Goal: Check status: Check status

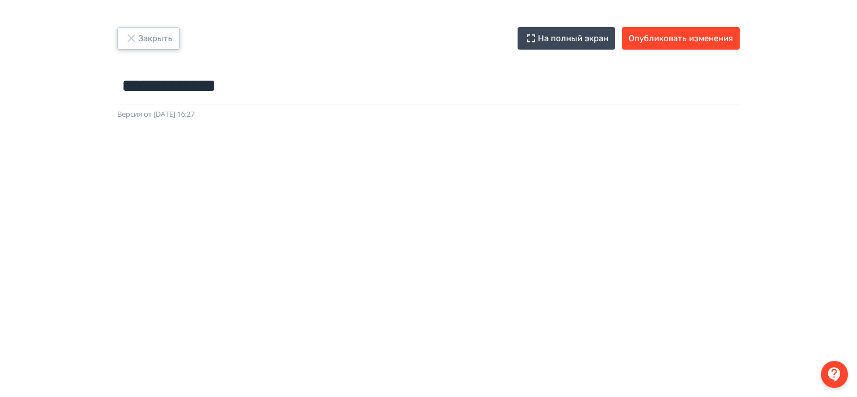
click at [129, 41] on icon "button" at bounding box center [130, 37] width 7 height 7
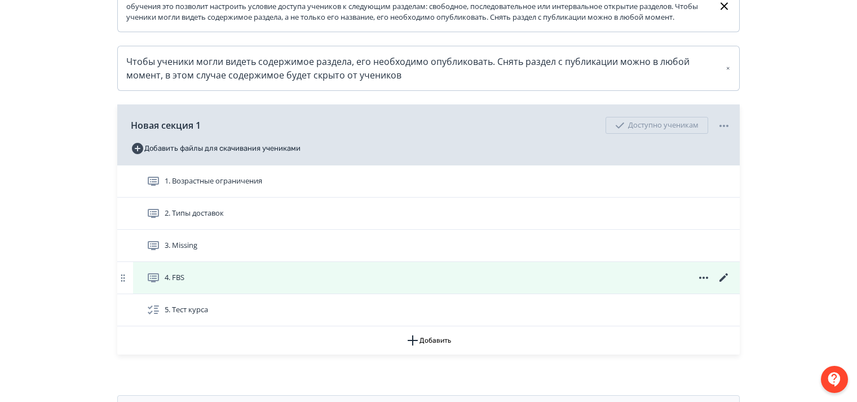
scroll to position [226, 0]
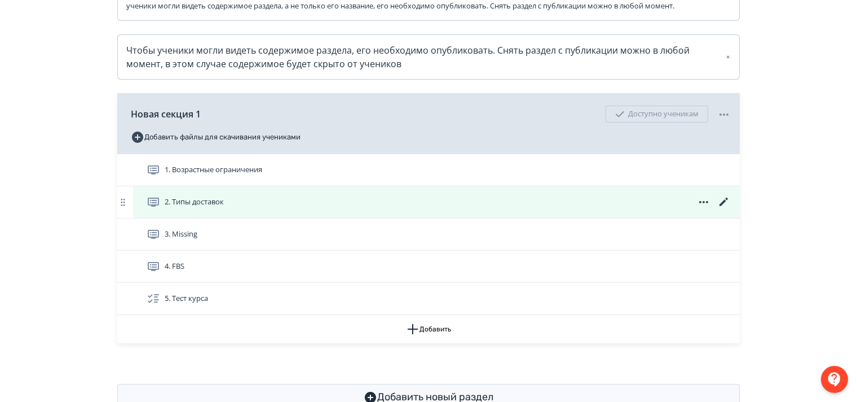
click at [725, 209] on icon at bounding box center [724, 202] width 14 height 14
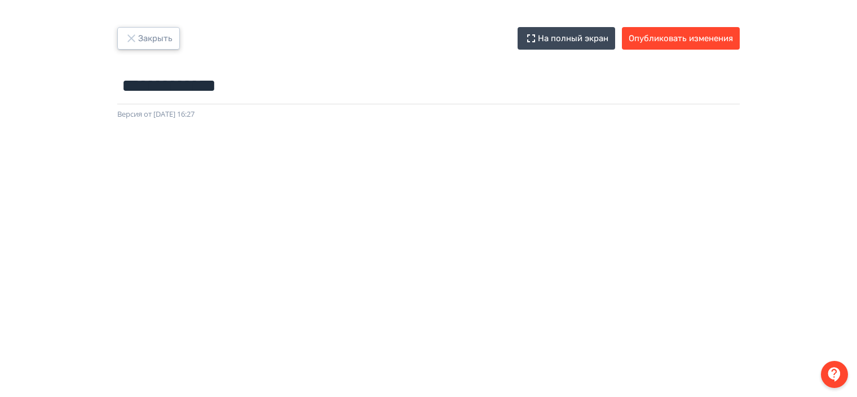
click at [131, 37] on icon "button" at bounding box center [130, 37] width 7 height 7
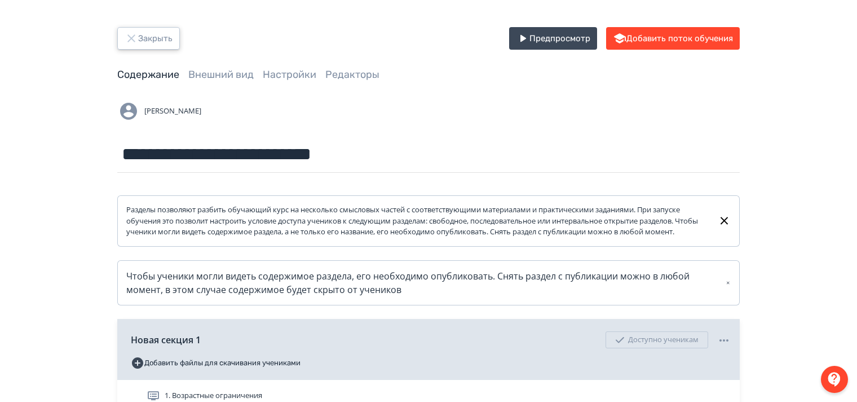
click at [133, 37] on icon "button" at bounding box center [132, 39] width 14 height 14
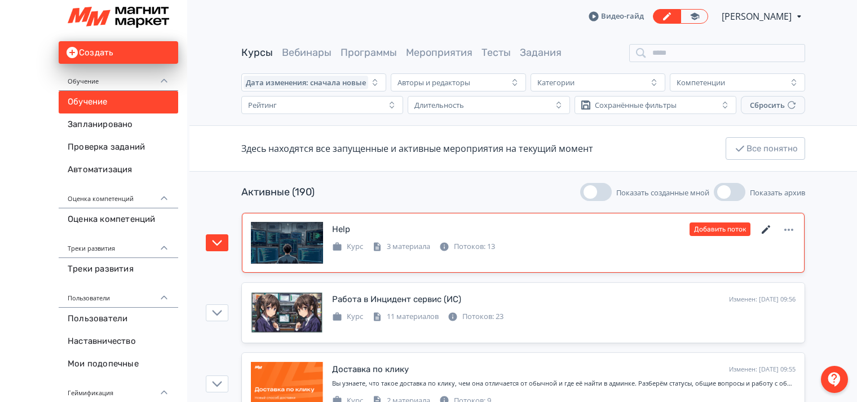
click at [764, 228] on icon at bounding box center [767, 230] width 14 height 14
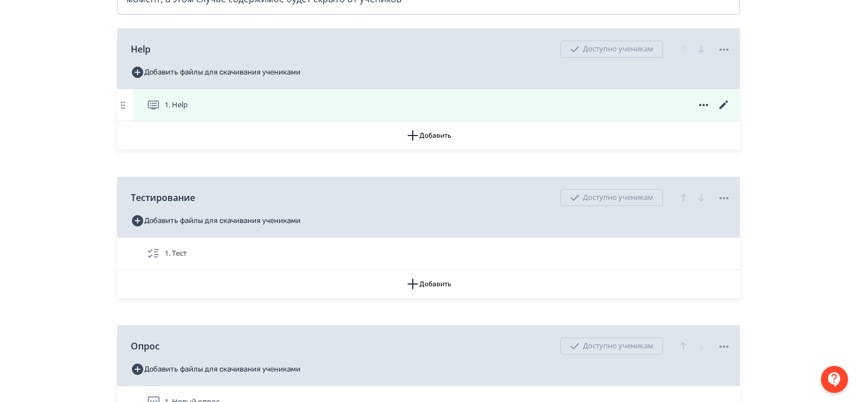
scroll to position [338, 0]
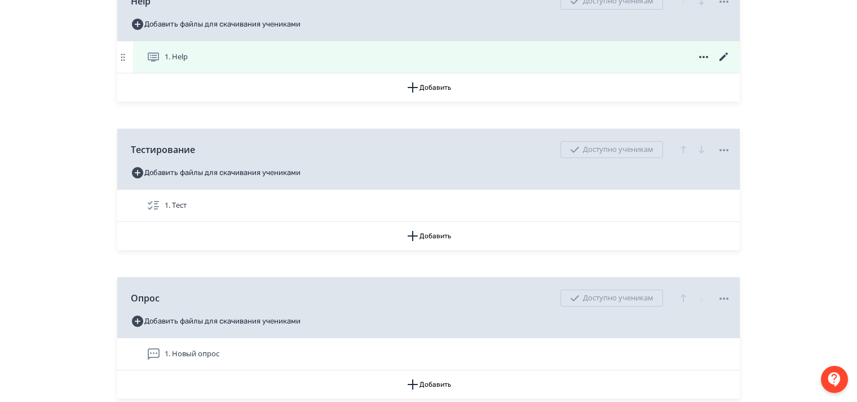
click at [726, 64] on icon at bounding box center [724, 57] width 14 height 14
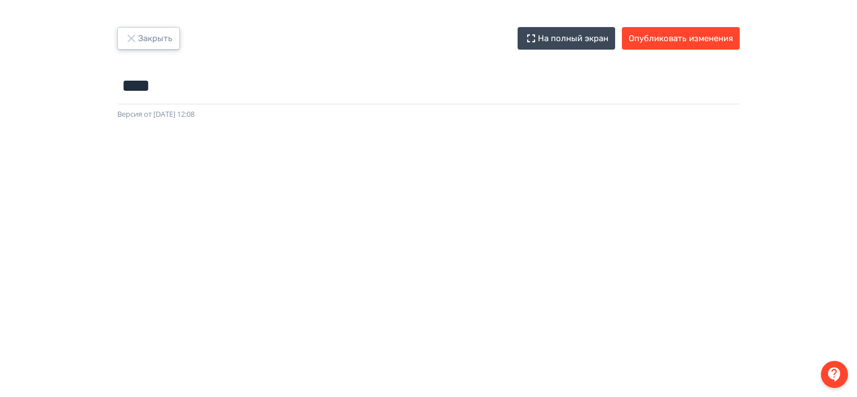
click at [131, 37] on icon "button" at bounding box center [132, 39] width 14 height 14
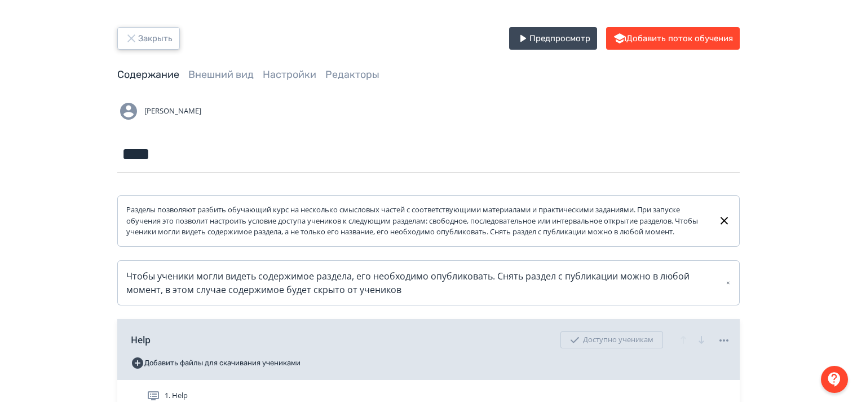
click at [129, 37] on icon "button" at bounding box center [132, 39] width 14 height 14
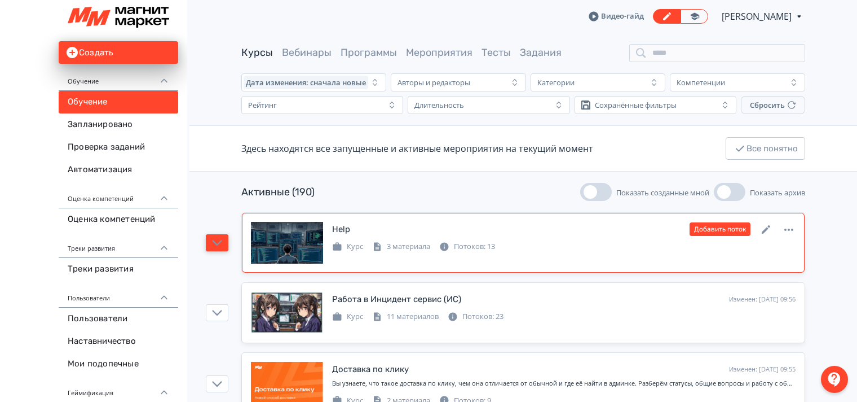
click at [224, 236] on button "button" at bounding box center [217, 242] width 23 height 17
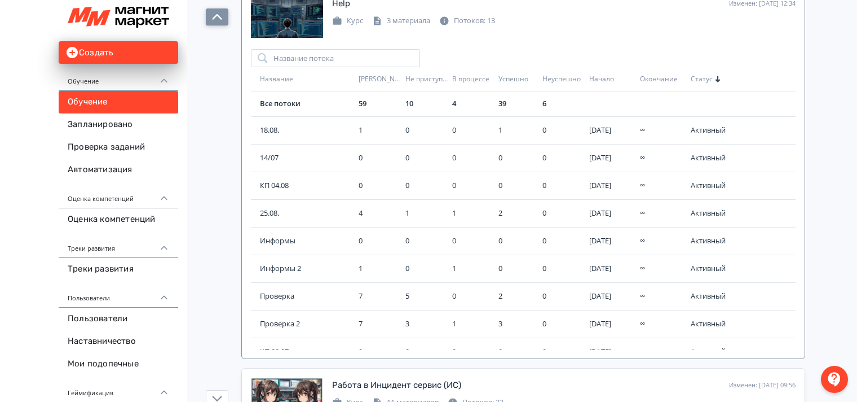
scroll to position [169, 0]
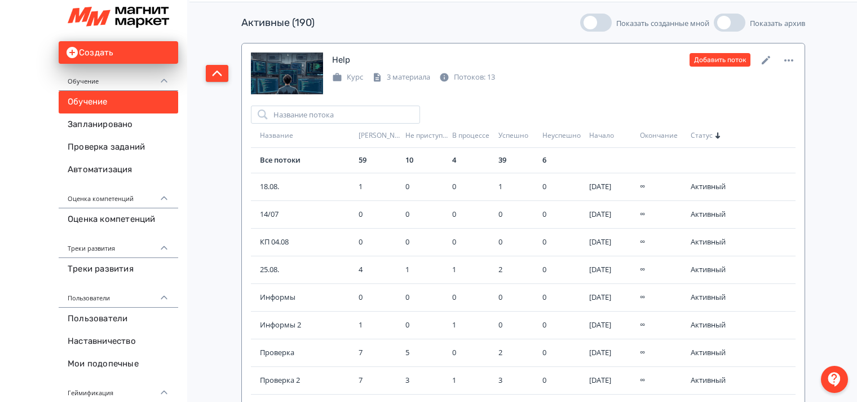
drag, startPoint x: 211, startPoint y: 73, endPoint x: 420, endPoint y: 98, distance: 210.2
click at [212, 73] on icon "button" at bounding box center [217, 73] width 10 height 10
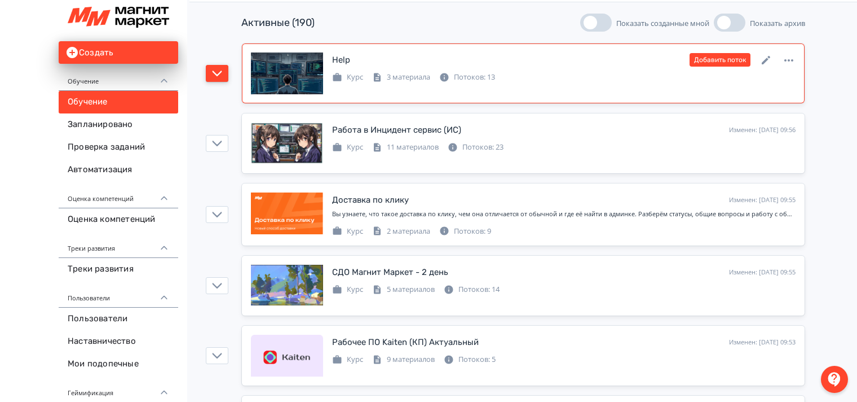
click at [213, 72] on icon "button" at bounding box center [217, 73] width 10 height 10
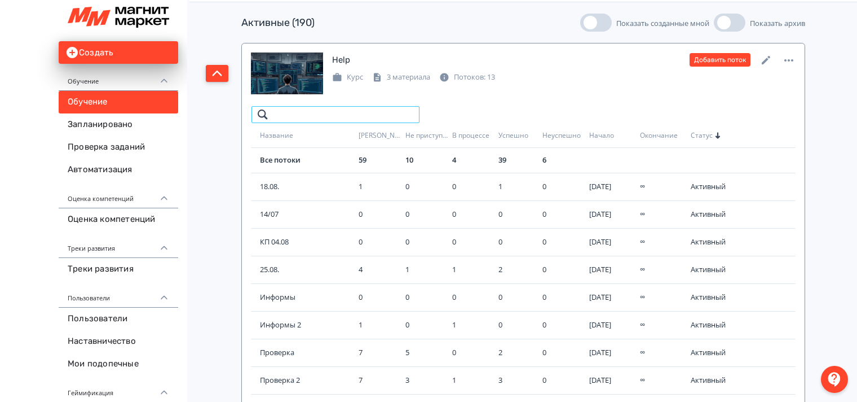
click at [302, 115] on input "search" at bounding box center [335, 114] width 169 height 18
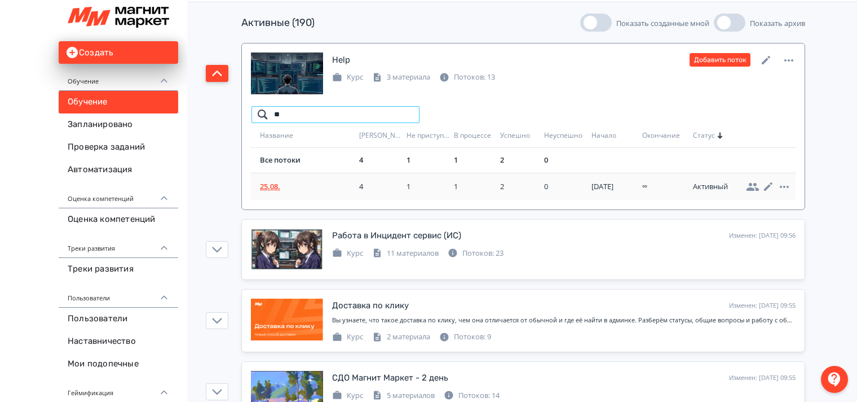
type input "**"
click at [266, 186] on span "25.08." at bounding box center [307, 186] width 95 height 11
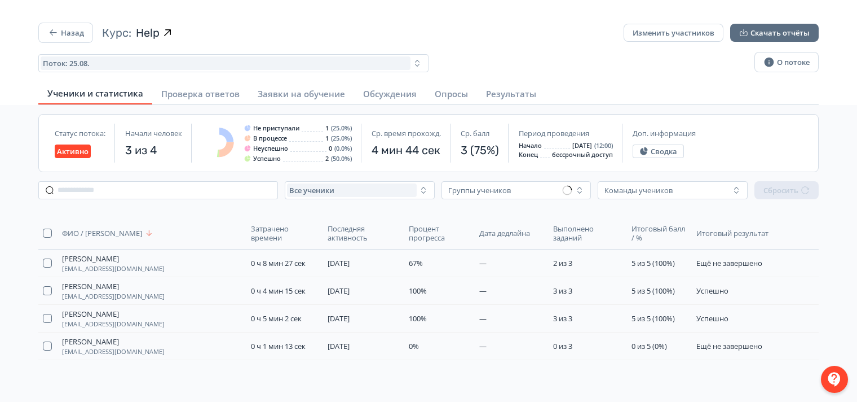
scroll to position [104, 0]
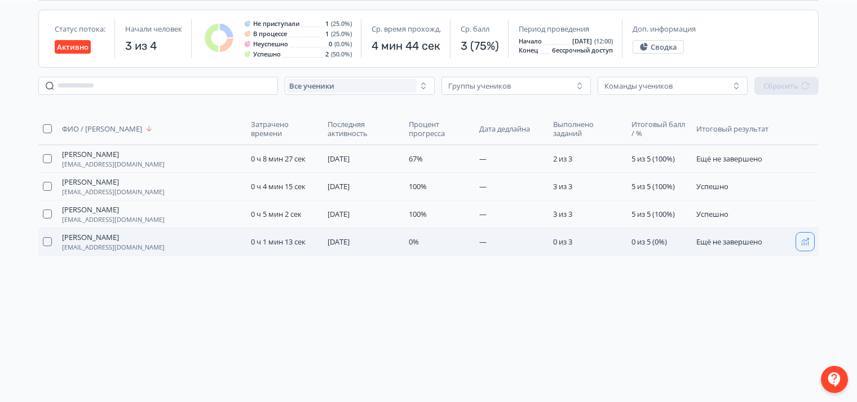
click at [801, 237] on icon "button" at bounding box center [805, 241] width 9 height 9
